Goal: Information Seeking & Learning: Check status

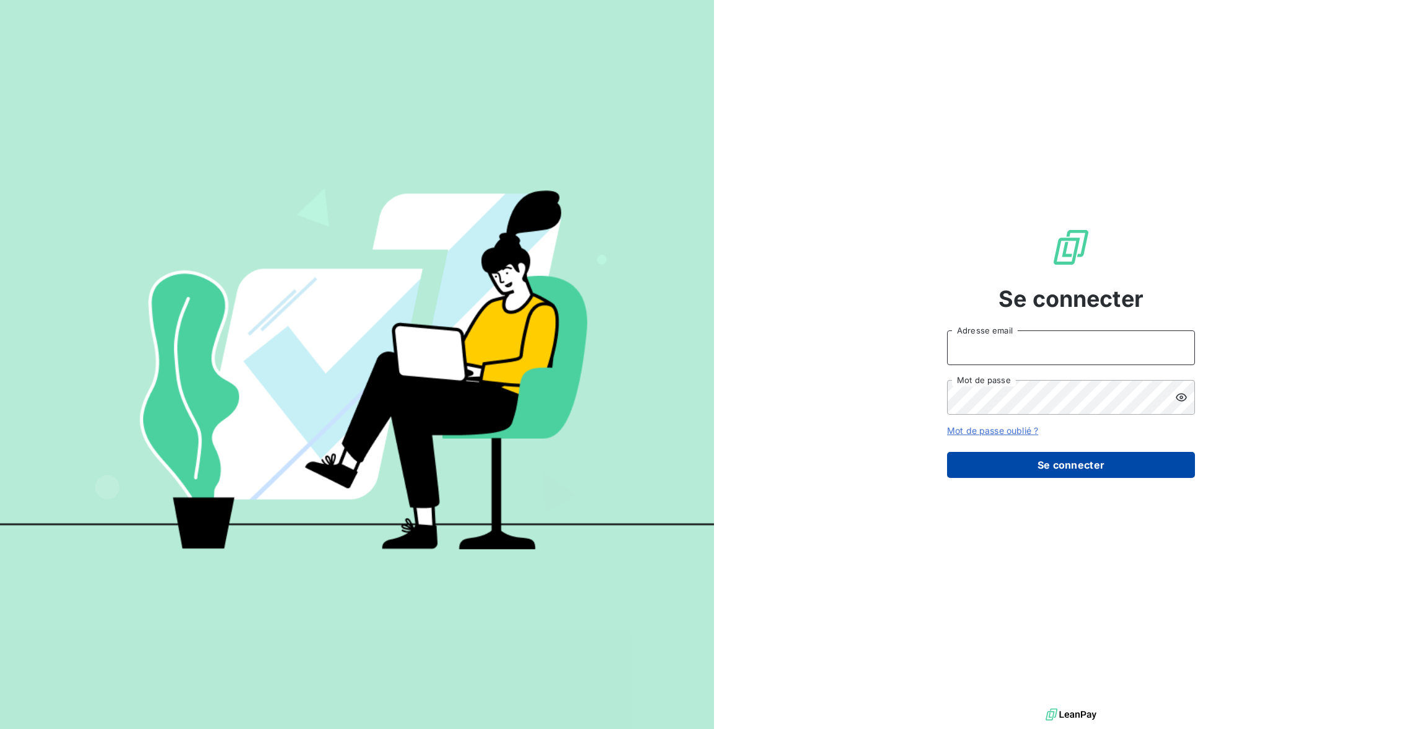
type input "[EMAIL_ADDRESS][DOMAIN_NAME]"
click at [1114, 467] on button "Se connecter" at bounding box center [1071, 465] width 248 height 26
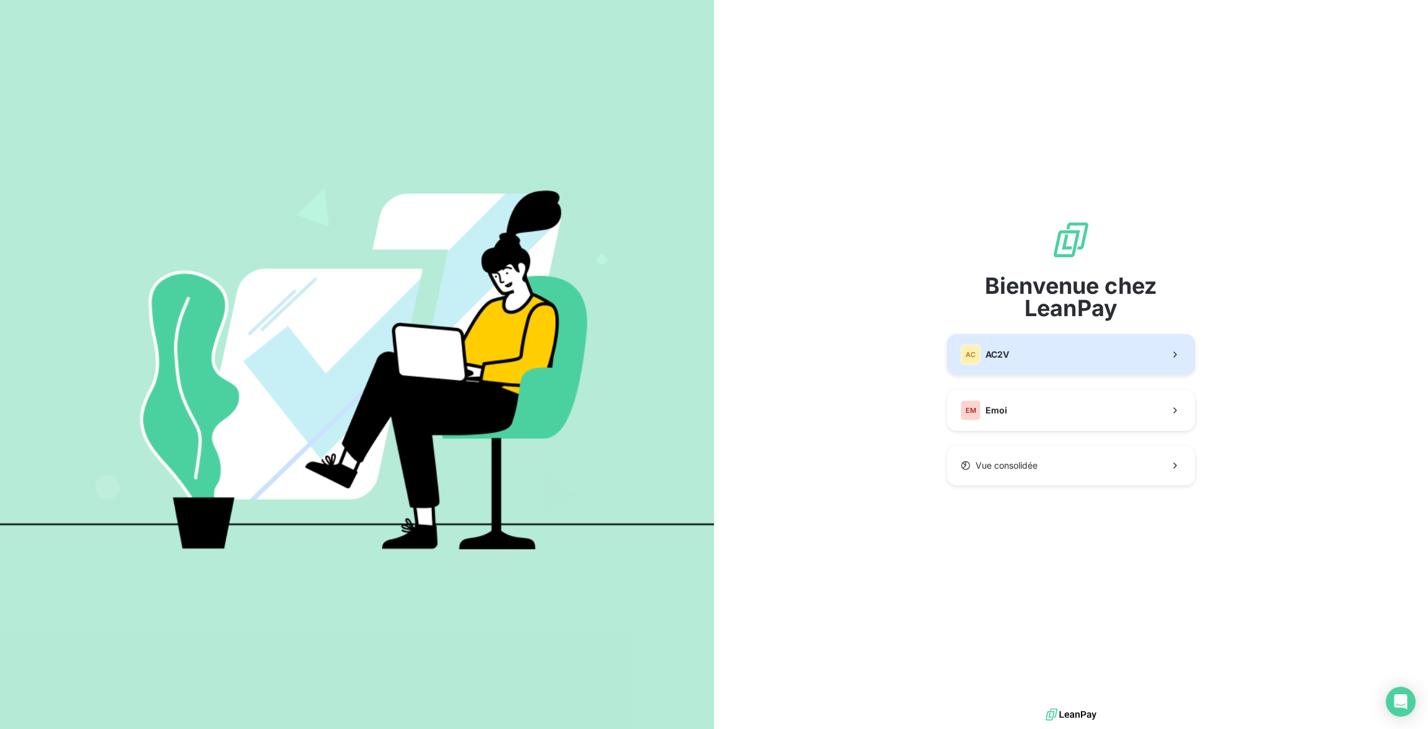
click at [1055, 363] on button "AC AC2V" at bounding box center [1071, 354] width 248 height 41
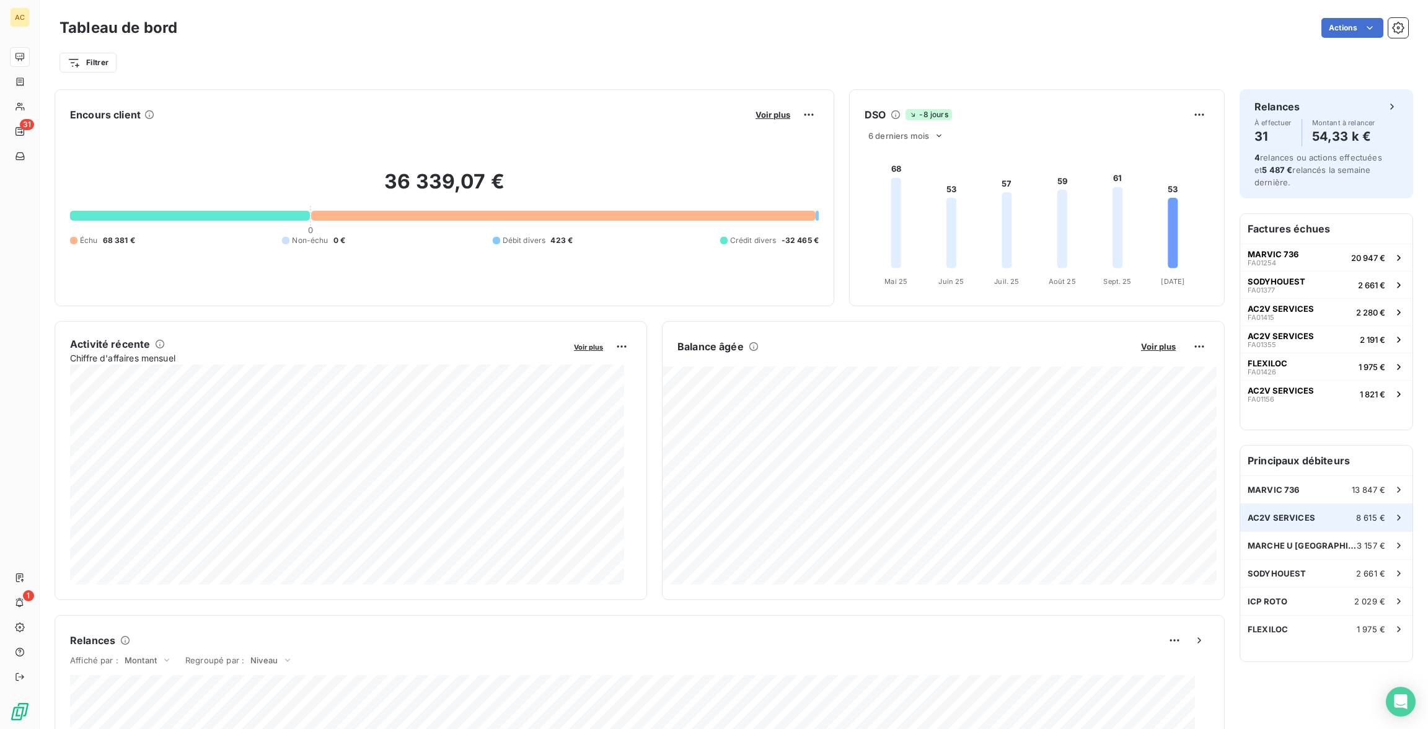
click at [1359, 514] on span "8 615 €" at bounding box center [1370, 518] width 29 height 10
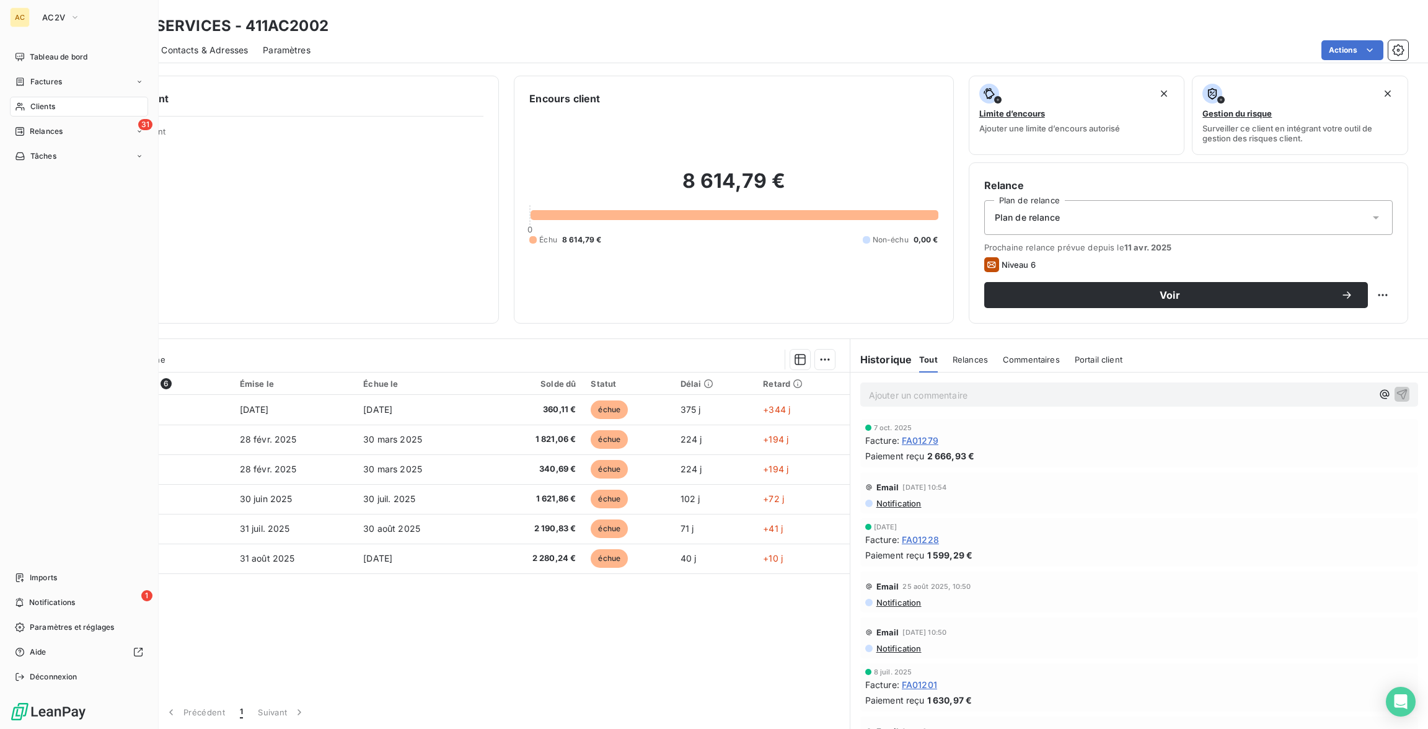
click at [70, 111] on div "Clients" at bounding box center [79, 107] width 138 height 20
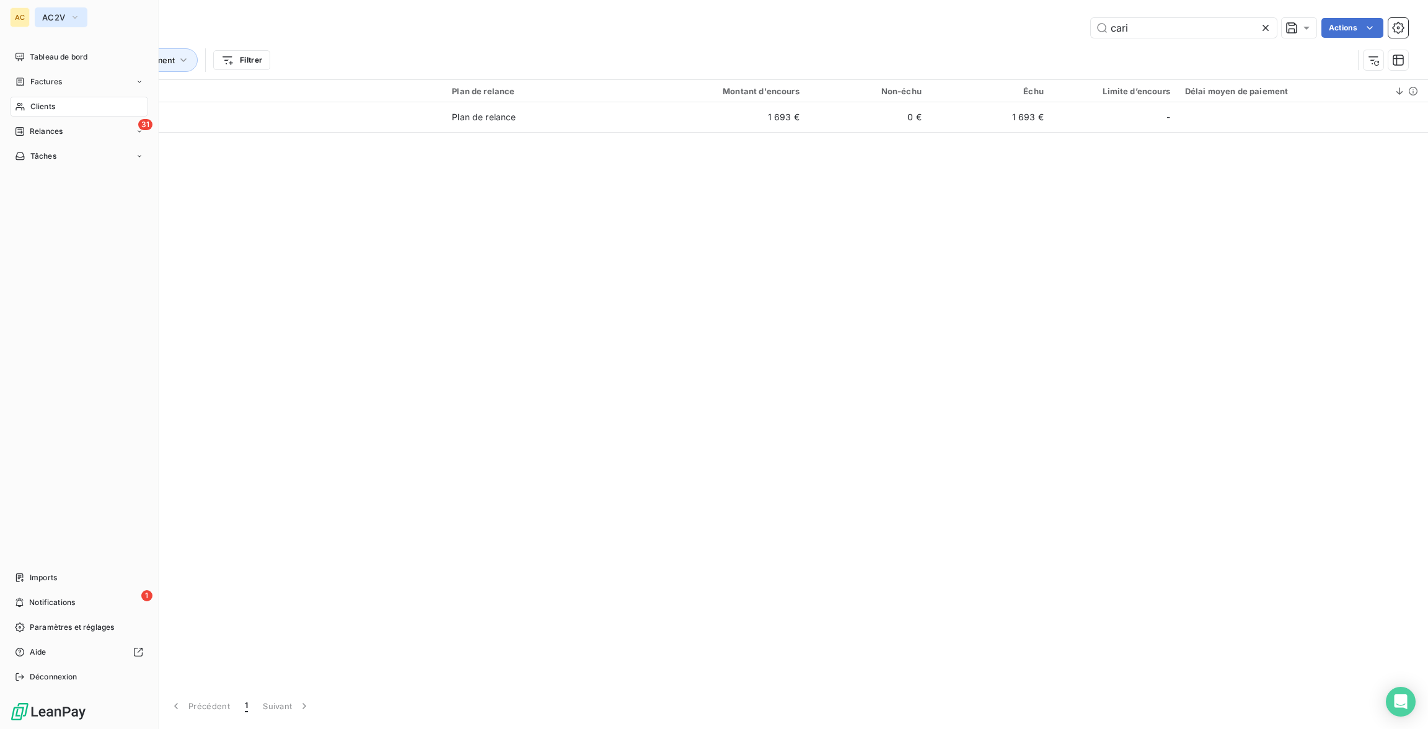
type input "cari"
click at [72, 14] on icon "button" at bounding box center [75, 17] width 10 height 12
click at [82, 102] on li "EM Emoi" at bounding box center [118, 110] width 167 height 30
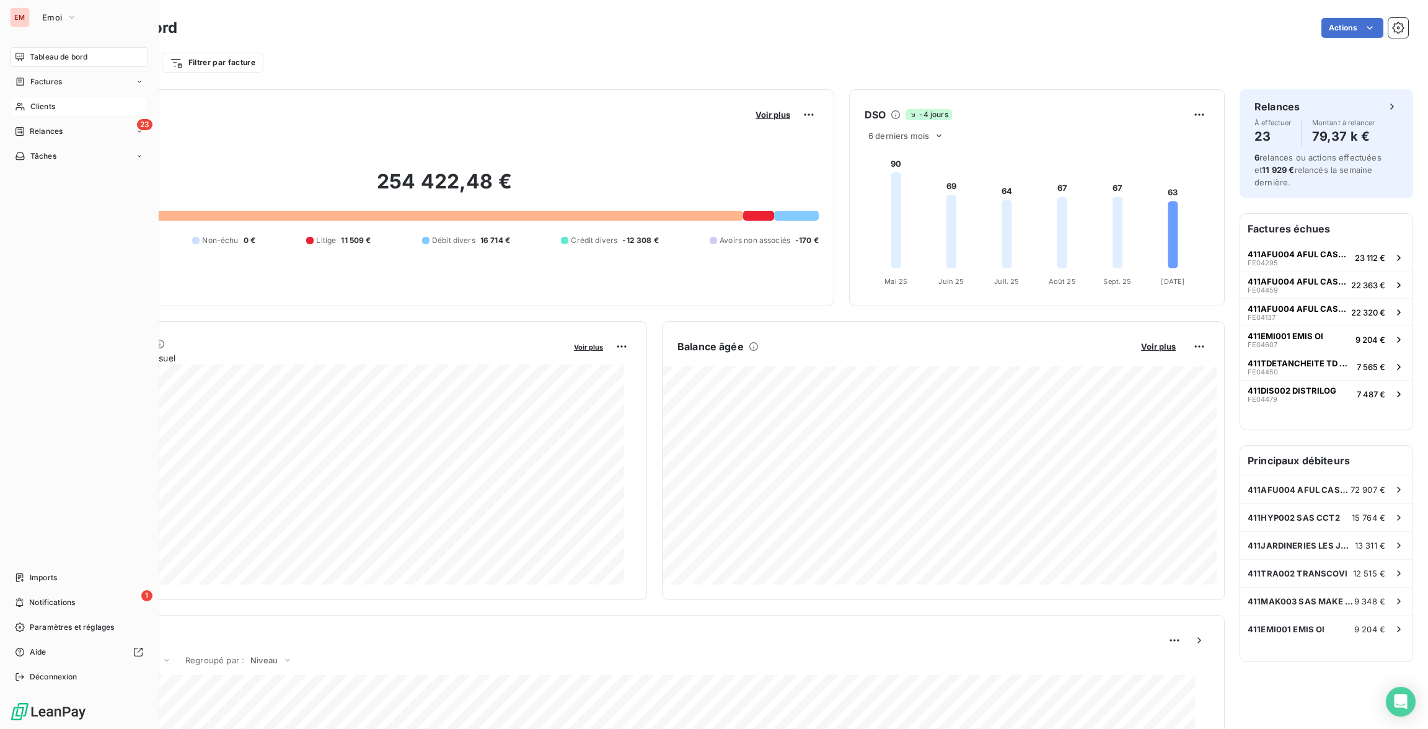
click at [19, 105] on icon at bounding box center [20, 107] width 11 height 10
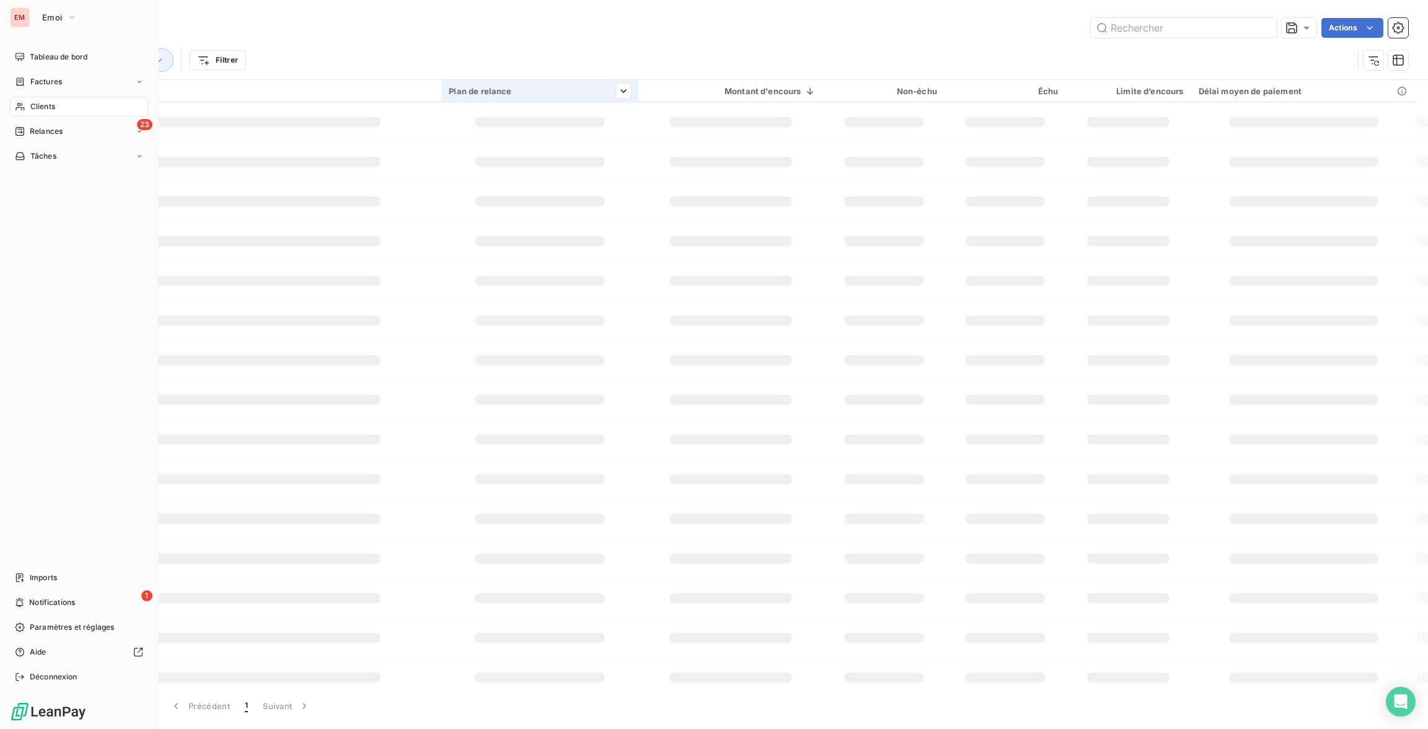
type input "cari"
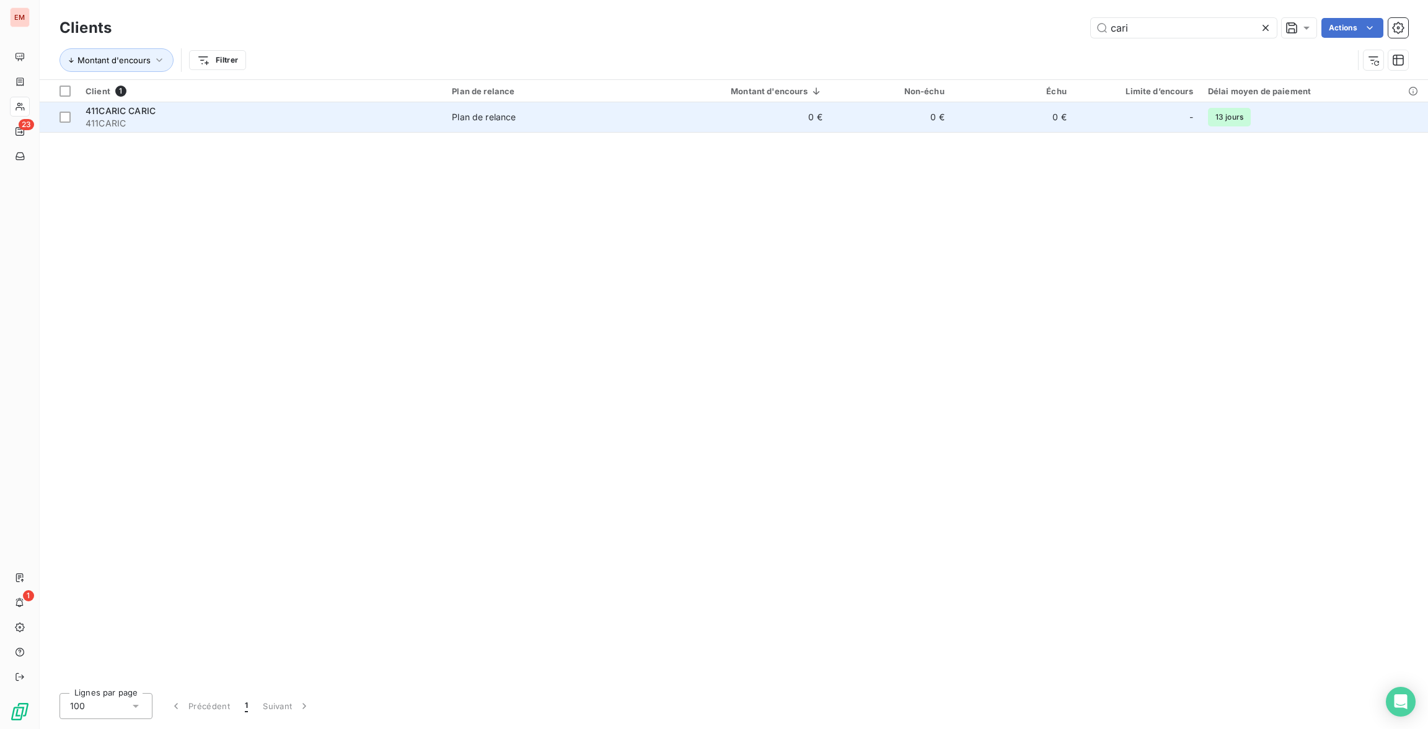
click at [522, 113] on span "Plan de relance" at bounding box center [543, 117] width 183 height 12
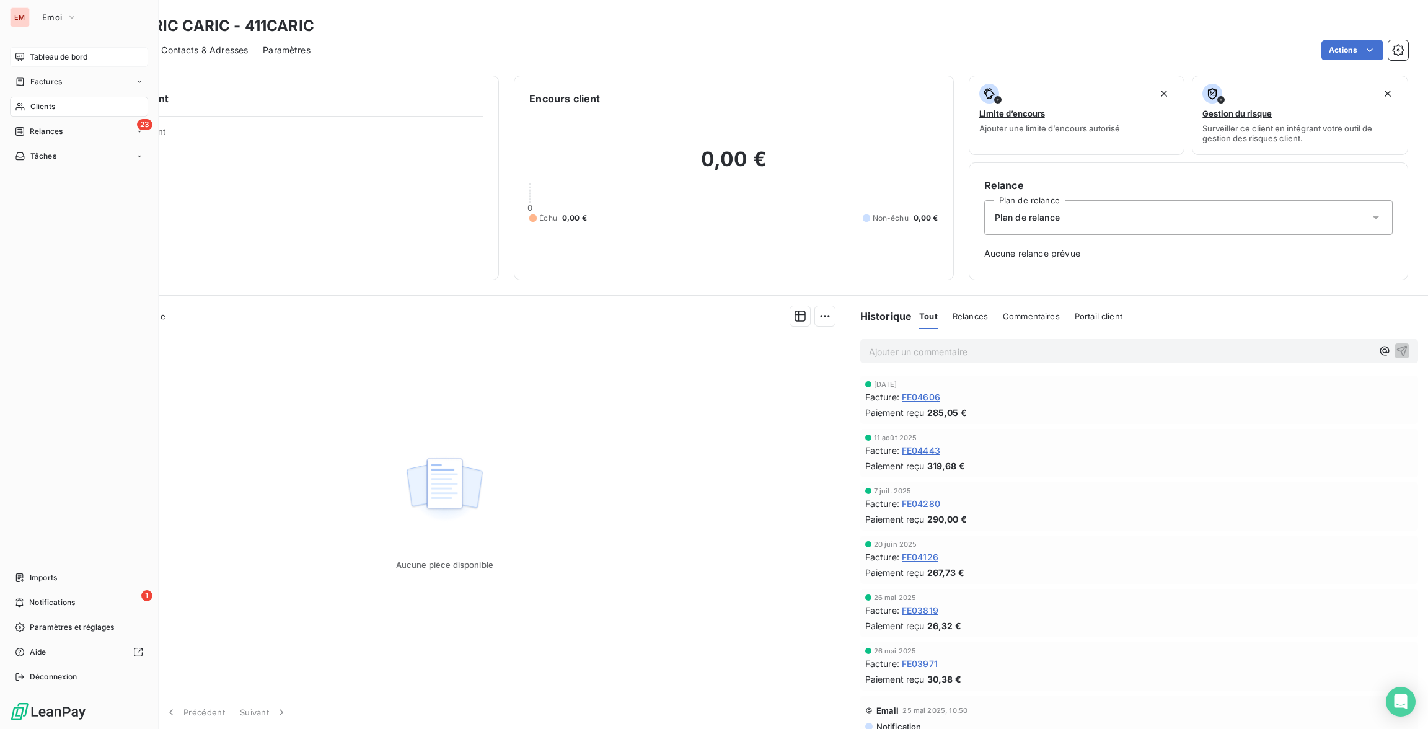
click at [72, 47] on div "Tableau de bord" at bounding box center [79, 57] width 138 height 20
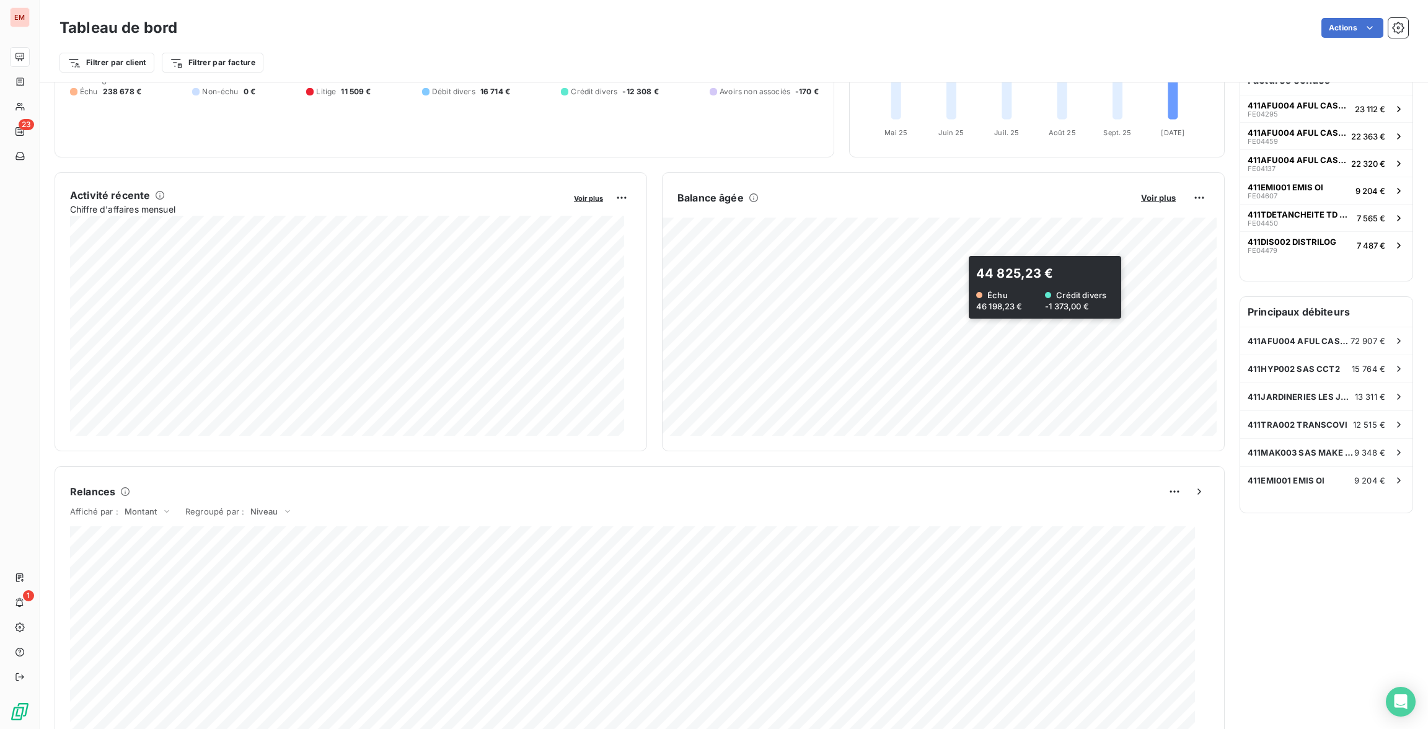
scroll to position [177, 0]
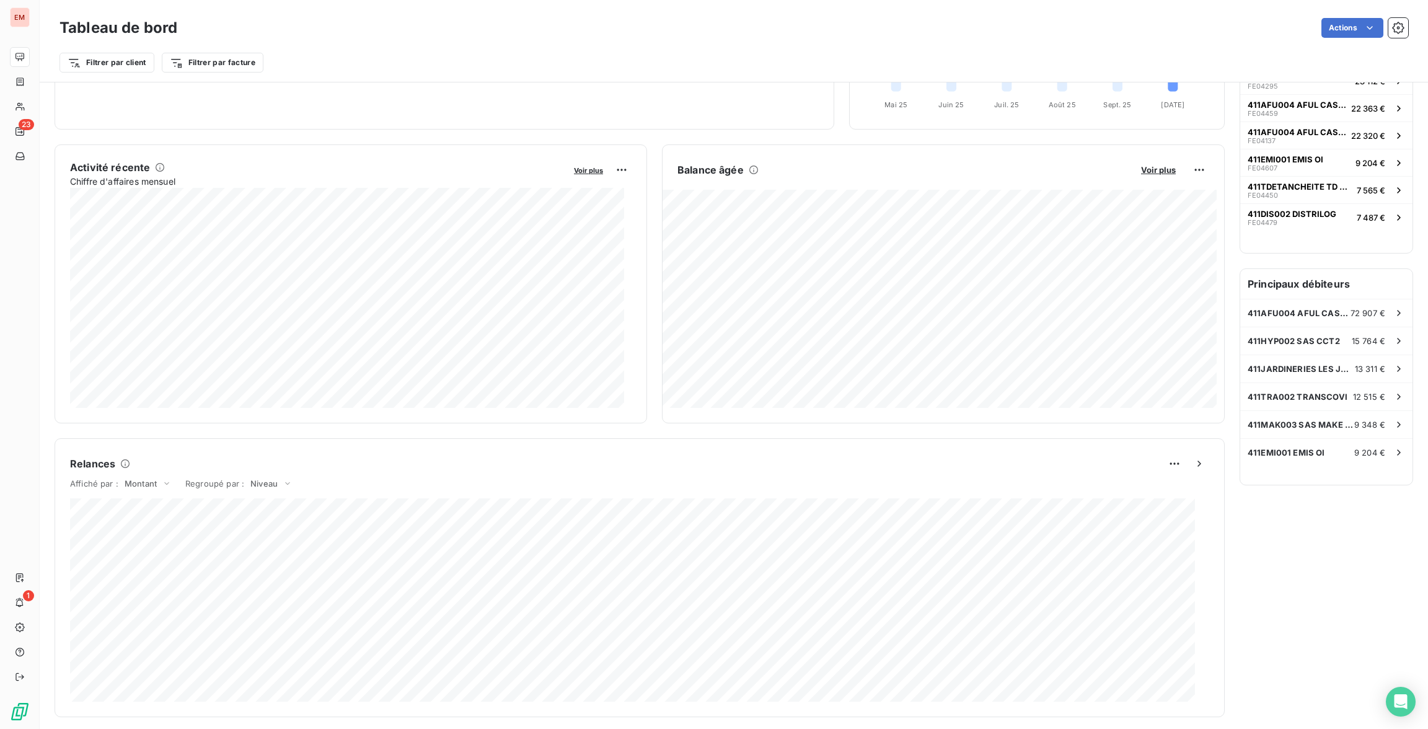
click at [1278, 286] on h6 "Principaux débiteurs" at bounding box center [1326, 284] width 172 height 30
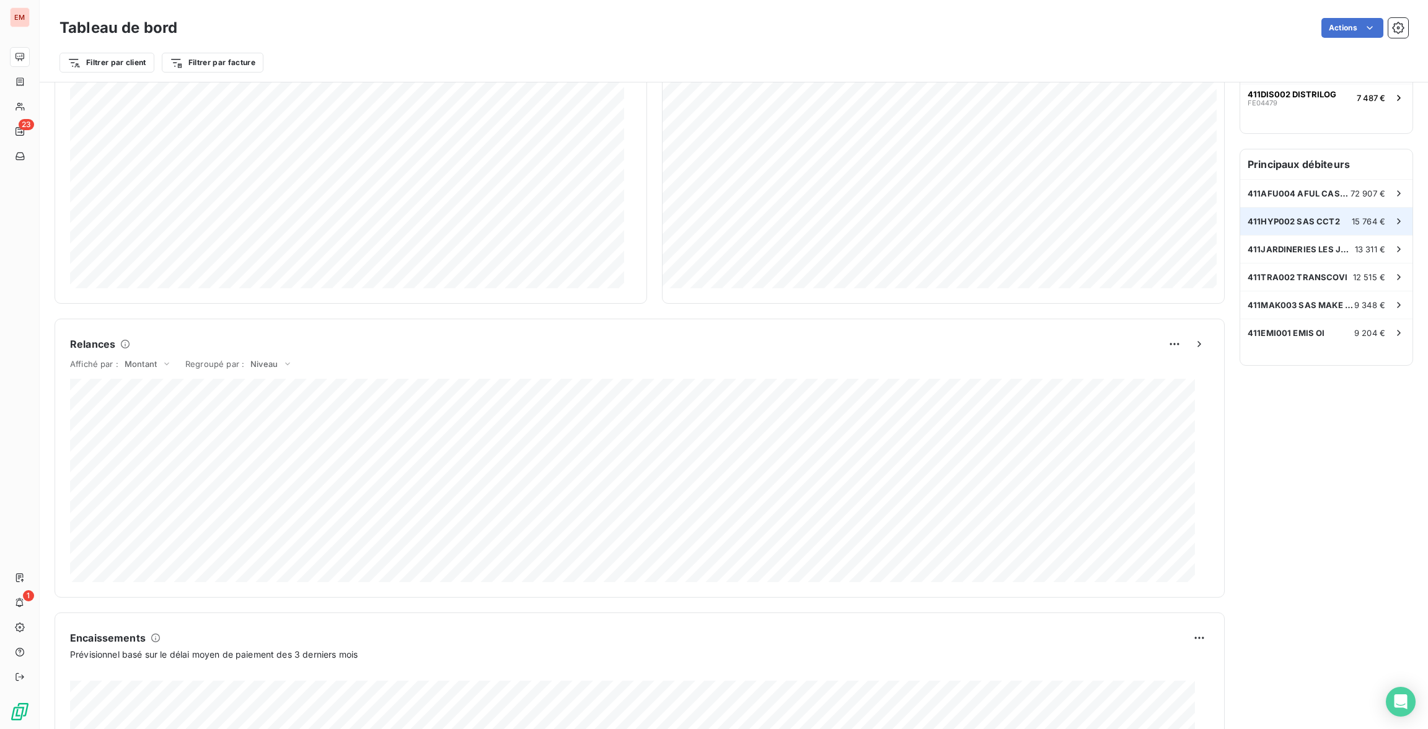
scroll to position [296, 0]
click at [1313, 329] on div "411EMI001 EMIS OI 9 204 €" at bounding box center [1326, 333] width 172 height 27
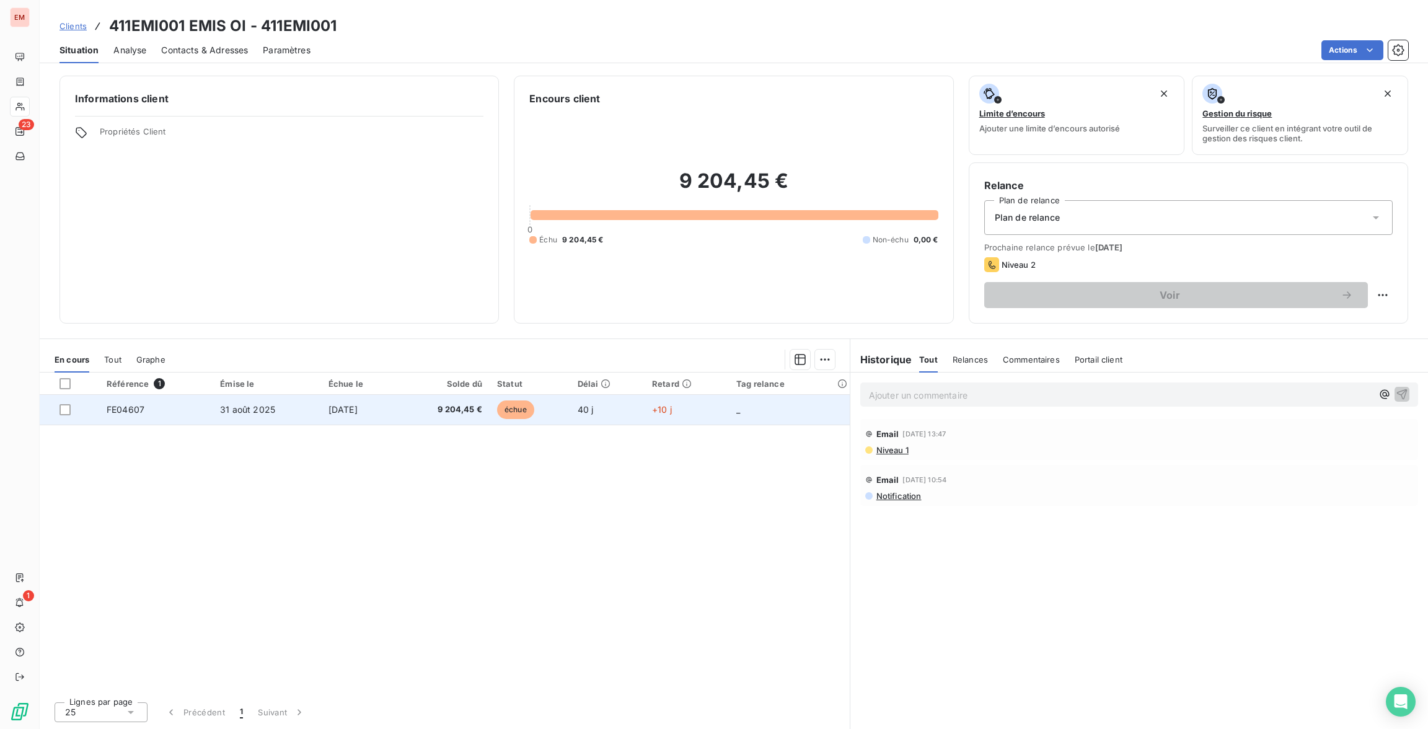
click at [394, 411] on td "[DATE]" at bounding box center [359, 410] width 77 height 30
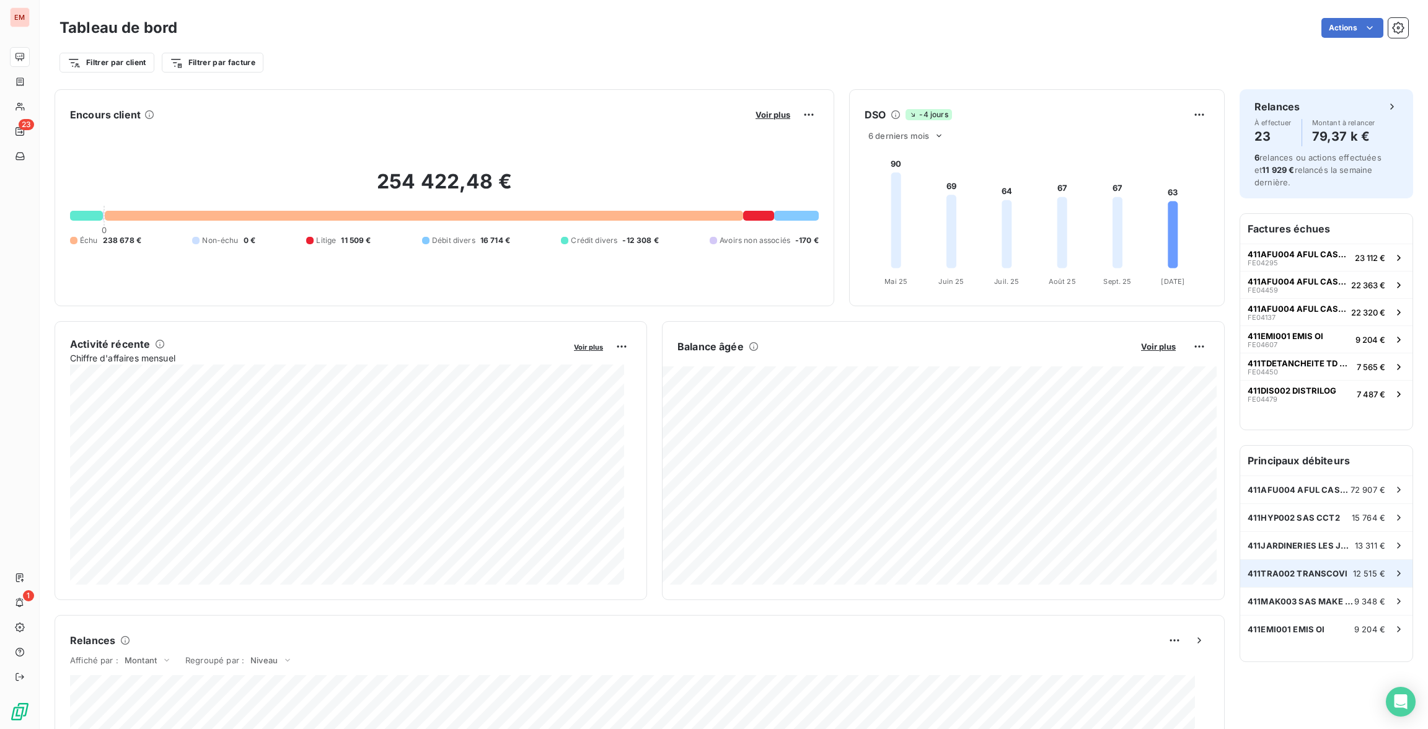
click at [1303, 570] on span "411TRA002 TRANSCOVI" at bounding box center [1298, 573] width 100 height 10
click at [915, 136] on span "6 derniers mois" at bounding box center [898, 136] width 61 height 10
click at [901, 181] on li "12" at bounding box center [908, 184] width 82 height 22
